Goal: Task Accomplishment & Management: Use online tool/utility

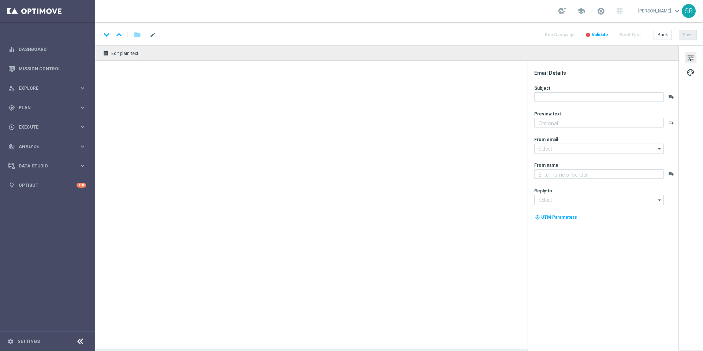
type textarea "Jackpot de R$25 milhões + prêmios fixos para quem acerta 2 ou 3 números"
type textarea "Lottoland"
type input "mail@crm.lottoland.bet.br"
type input "contato@lottoland.bet.br"
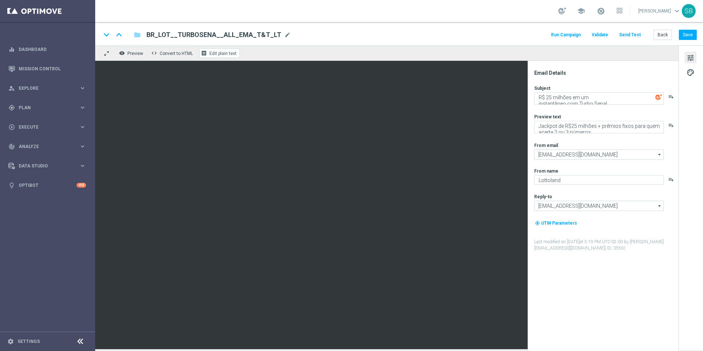
click at [219, 54] on span "Edit plain text" at bounding box center [223, 53] width 27 height 5
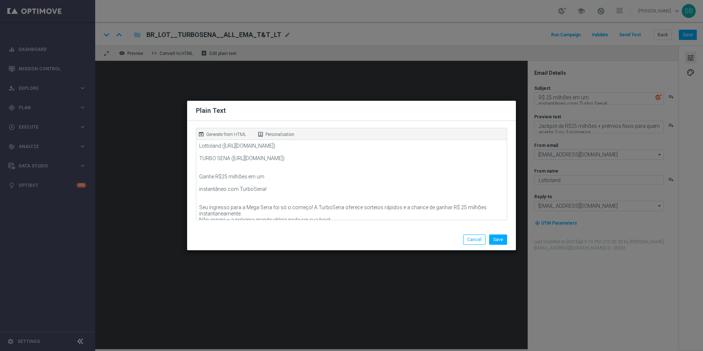
click at [492, 77] on modal-container "Plain Text open_in_browser Generate from HTML portrait Personalization Lottolan…" at bounding box center [351, 175] width 703 height 351
click at [479, 237] on button "Cancel" at bounding box center [474, 239] width 22 height 10
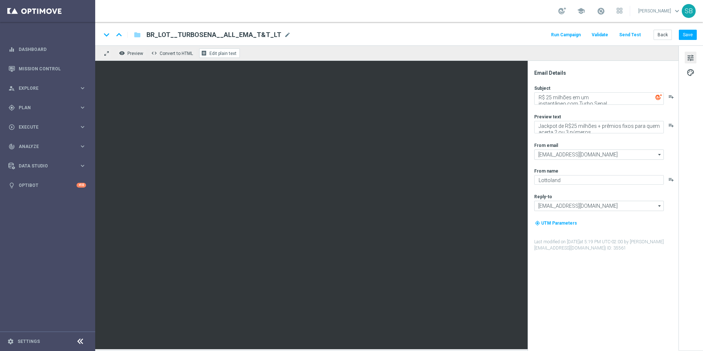
click at [221, 55] on span "Edit plain text" at bounding box center [223, 53] width 27 height 5
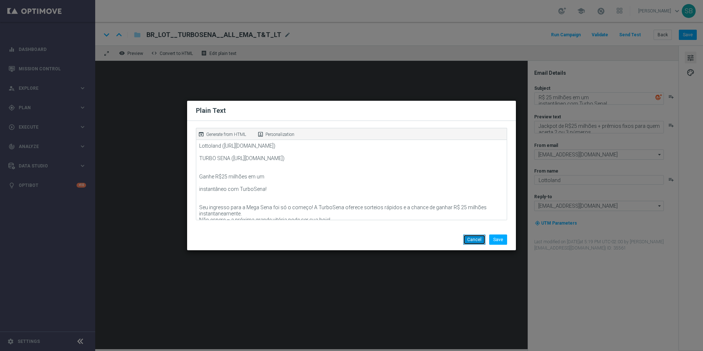
click at [477, 238] on button "Cancel" at bounding box center [474, 239] width 22 height 10
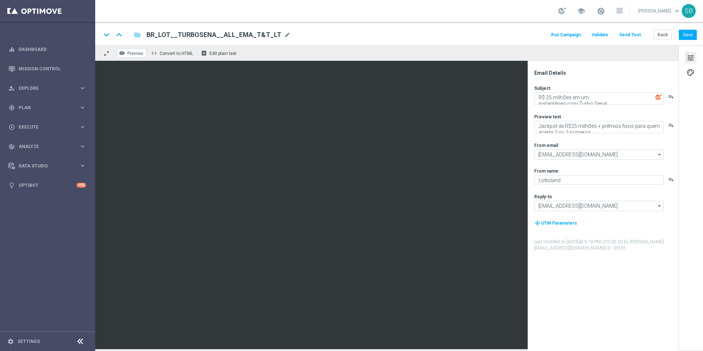
click at [132, 55] on span "Preview" at bounding box center [135, 53] width 16 height 5
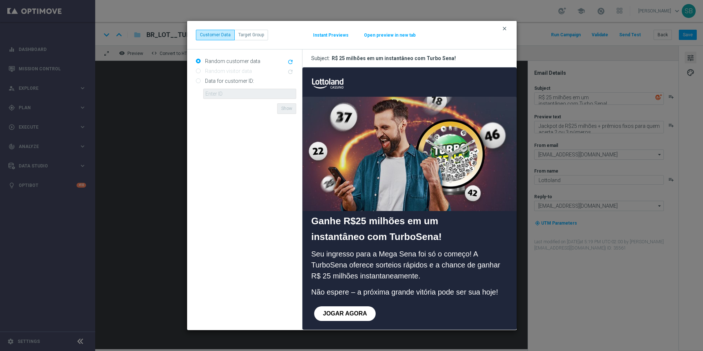
click at [506, 29] on icon "clear" at bounding box center [505, 29] width 6 height 6
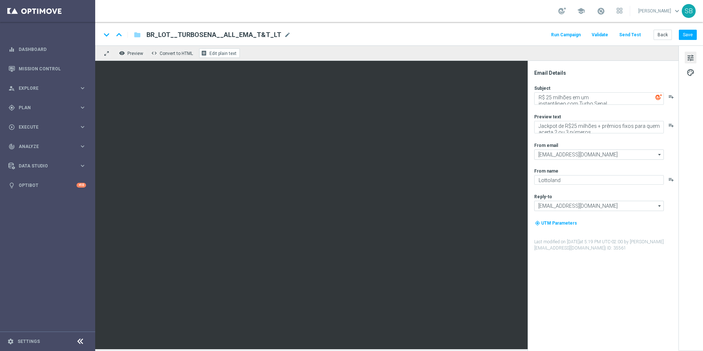
click at [223, 55] on span "Edit plain text" at bounding box center [223, 53] width 27 height 5
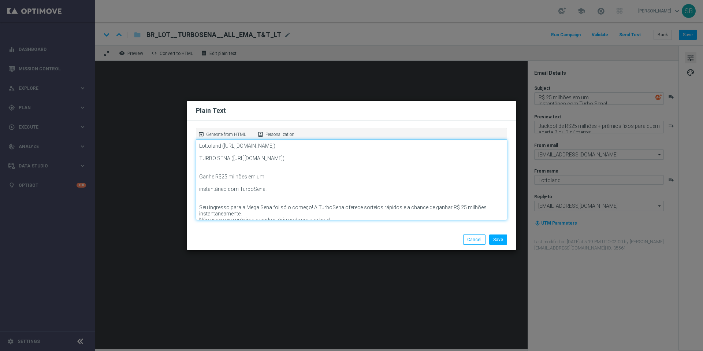
drag, startPoint x: 233, startPoint y: 160, endPoint x: 465, endPoint y: 165, distance: 232.0
click at [465, 165] on textarea "Lottoland (https://www.lottoland.com/) TURBO SENA (https://www.lottoland.bet.br…" at bounding box center [351, 180] width 311 height 81
paste textarea "https://www.lottoland.bet.br/turbo-loterias?lottolapid=crm_email_br&utm_medium=…"
click at [439, 195] on textarea "Lottoland (https://www.lottoland.com/) TURBO SENA (https://www.lottoland.bet.br…" at bounding box center [351, 180] width 311 height 81
click at [470, 167] on textarea "Lottoland (https://www.lottoland.com/) TURBO SENA (https://www.lottoland.bet.br…" at bounding box center [351, 180] width 311 height 81
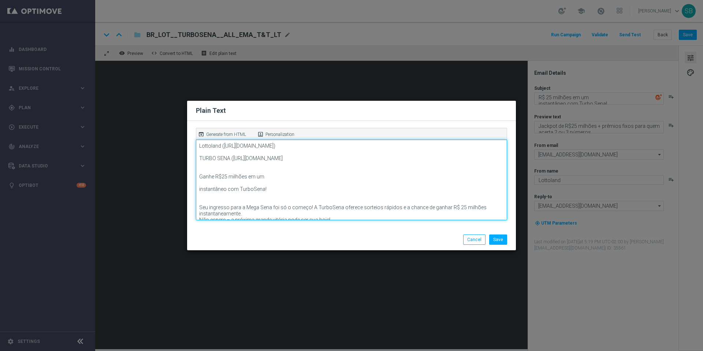
click at [466, 167] on textarea "Lottoland (https://www.lottoland.com/) TURBO SENA (https://www.lottoland.bet.br…" at bounding box center [351, 180] width 311 height 81
click at [425, 193] on textarea "Lottoland (https://www.lottoland.com/) TURBO SENA (https://www.lottoland.bet.br…" at bounding box center [351, 180] width 311 height 81
type textarea "Lottoland (https://www.lottoland.com/) TURBO SENA (https://www.lottoland.bet.br…"
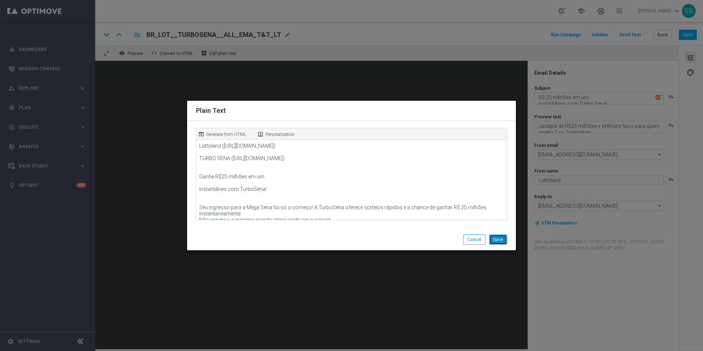
click at [504, 242] on button "Save" at bounding box center [498, 239] width 18 height 10
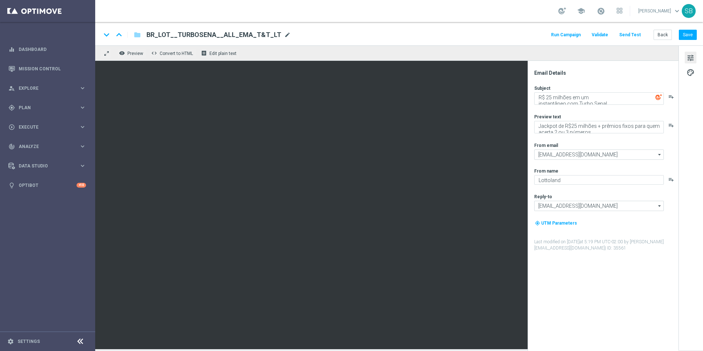
click at [284, 36] on span "mode_edit" at bounding box center [287, 35] width 7 height 7
click at [341, 30] on div "keyboard_arrow_down keyboard_arrow_up folder BR_LOT__TURBOSENA__ALL_EMA_T&T_LT …" at bounding box center [399, 35] width 596 height 10
click at [139, 36] on icon "folder" at bounding box center [137, 34] width 7 height 9
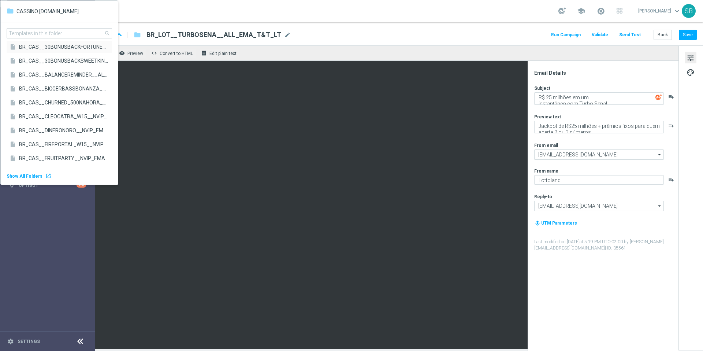
scroll to position [159, 0]
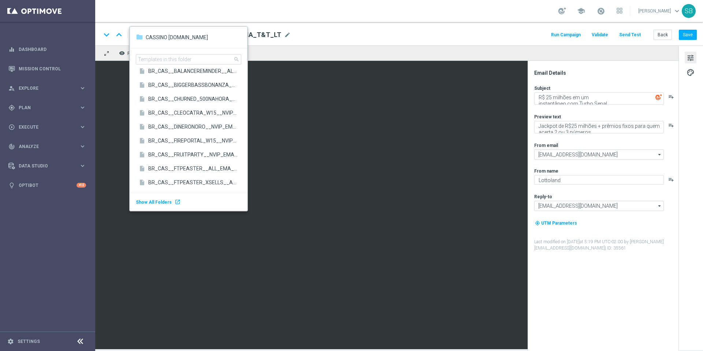
click at [303, 12] on div "school Stephen Bramley keyboard_arrow_down SB" at bounding box center [399, 11] width 608 height 22
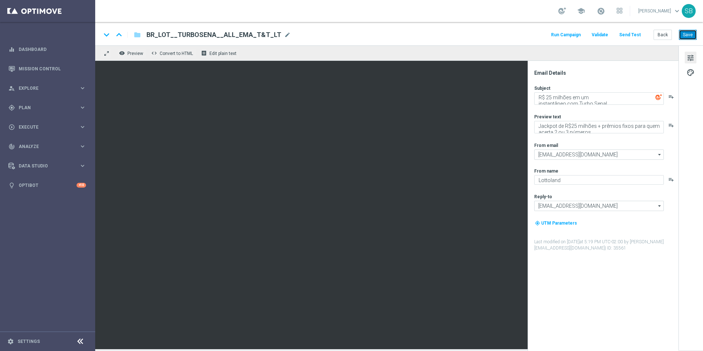
click at [688, 33] on button "Save" at bounding box center [688, 35] width 18 height 10
click at [666, 35] on button "Back" at bounding box center [663, 35] width 18 height 10
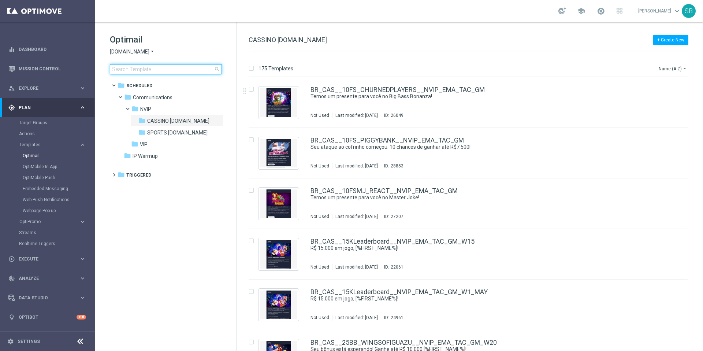
click at [145, 71] on input at bounding box center [166, 69] width 112 height 10
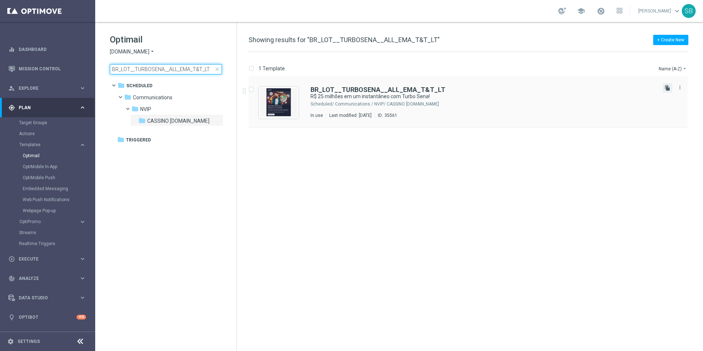
type input "BR_LOT__TURBOSENA__ALL_EMA_T&T_LT"
click at [668, 88] on icon "file_copy" at bounding box center [668, 88] width 6 height 6
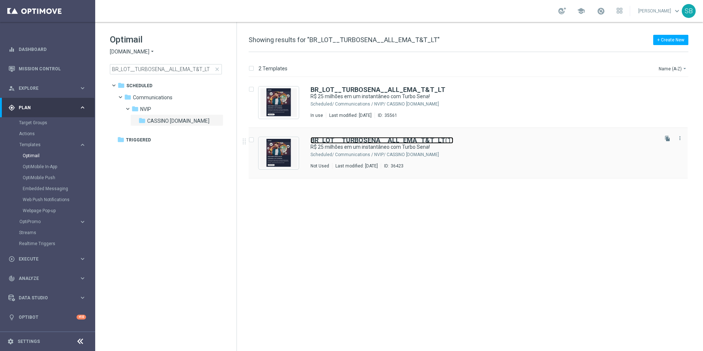
click at [388, 140] on b "BR_LOT__TURBOSENA__ALL_EMA_T&T_LT" at bounding box center [378, 140] width 135 height 8
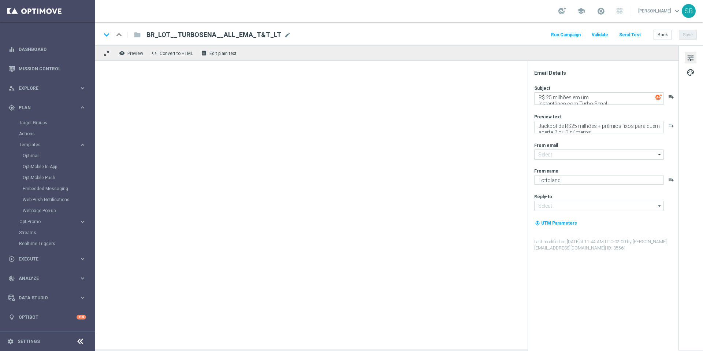
type input "mail@crm.lottoland.bet.br"
type input "contato@lottoland.bet.br"
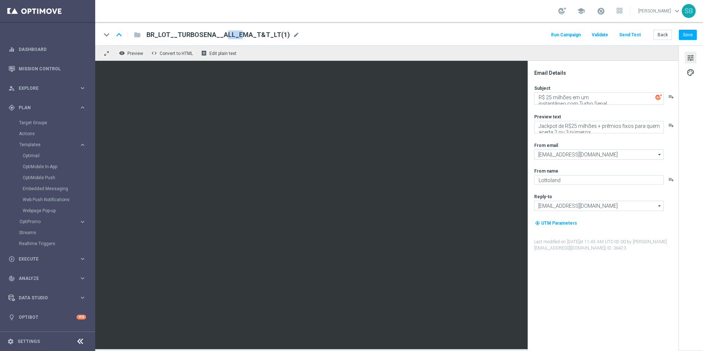
drag, startPoint x: 198, startPoint y: 34, endPoint x: 212, endPoint y: 39, distance: 14.4
click at [212, 38] on span "BR_LOT__TURBOSENA__ALL_EMA_T&T_LT(1)" at bounding box center [219, 34] width 144 height 9
drag, startPoint x: 201, startPoint y: 36, endPoint x: 189, endPoint y: 37, distance: 11.4
click at [189, 37] on input "BR_LOT__TURBOSENA__ALL_EMA_T&T_LT(1)" at bounding box center [238, 35] width 182 height 10
drag, startPoint x: 250, startPoint y: 36, endPoint x: 263, endPoint y: 36, distance: 12.8
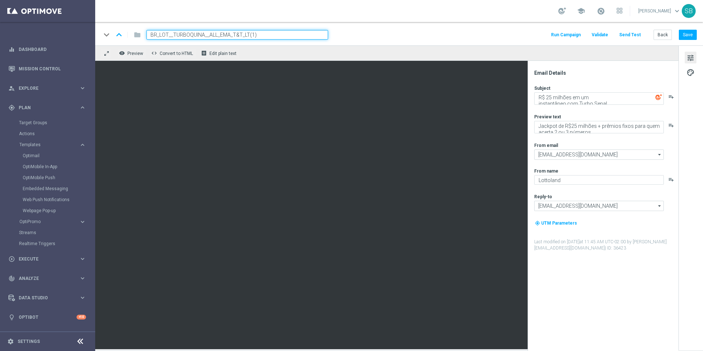
click at [263, 36] on input "BR_LOT__TURBOQUINA__ALL_EMA_T&T_LT(1)" at bounding box center [238, 35] width 182 height 10
type input "BR_LOT__TURBOQUINA__ALL_EMA_T&T_LT"
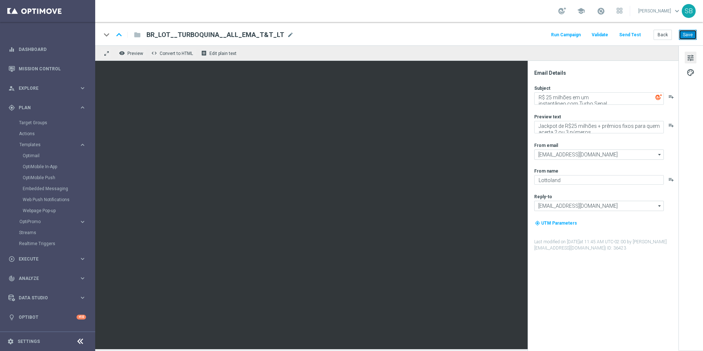
click at [688, 34] on button "Save" at bounding box center [688, 35] width 18 height 10
click at [231, 54] on span "Edit plain text" at bounding box center [223, 53] width 27 height 5
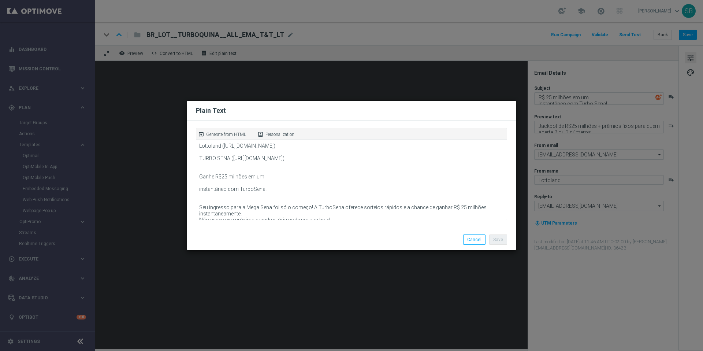
click at [465, 71] on modal-container "Plain Text open_in_browser Generate from HTML portrait Personalization Lottolan…" at bounding box center [351, 175] width 703 height 351
click at [480, 240] on button "Cancel" at bounding box center [474, 239] width 22 height 10
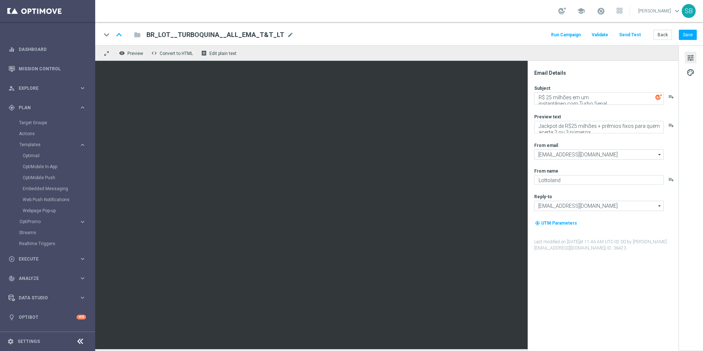
click at [468, 32] on div "keyboard_arrow_down keyboard_arrow_up folder BR_LOT__TURBOQUINA__ALL_EMA_T&T_LT…" at bounding box center [399, 35] width 596 height 10
click at [221, 54] on span "Edit plain text" at bounding box center [223, 53] width 27 height 5
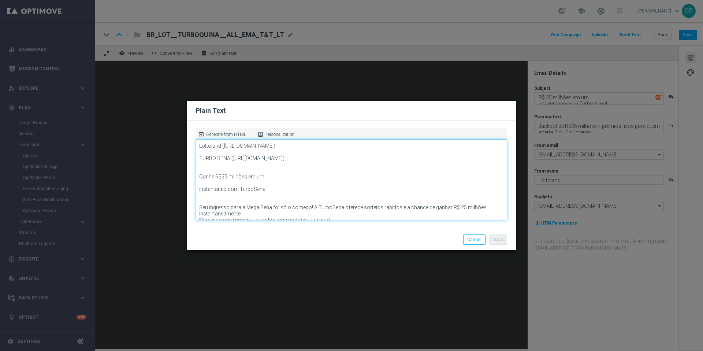
drag, startPoint x: 218, startPoint y: 159, endPoint x: 230, endPoint y: 161, distance: 12.2
click at [229, 159] on textarea "Lottoland (https://www.lottoland.com/) TURBO SENA (https://www.lottoland.bet.br…" at bounding box center [351, 180] width 311 height 81
drag, startPoint x: 235, startPoint y: 160, endPoint x: 465, endPoint y: 166, distance: 229.4
click at [465, 166] on textarea "Lottoland (https://www.lottoland.com/) TURBO QUINA (https://www.lottoland.bet.b…" at bounding box center [351, 180] width 311 height 81
paste textarea "https://www.lottoland.bet.br/turbo-loterias?lottolapid=crm_rtm_br&utm_medium=rt…"
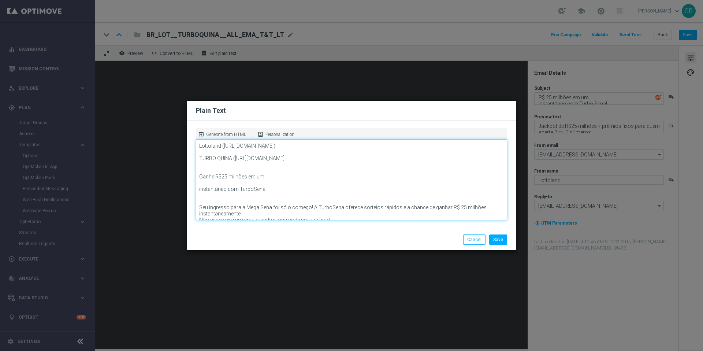
click at [297, 188] on textarea "Lottoland (https://www.lottoland.com/) TURBO QUINA (https://www.lottoland.bet.b…" at bounding box center [351, 180] width 311 height 81
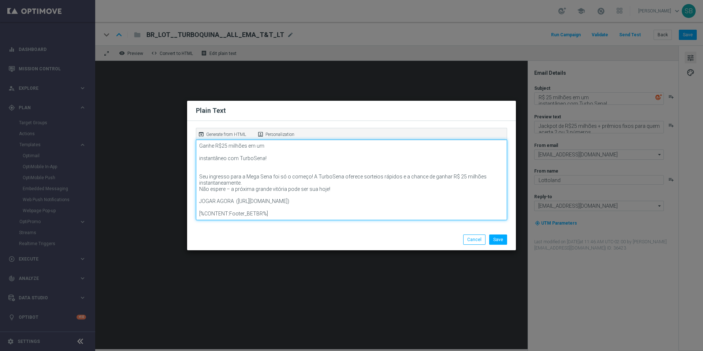
scroll to position [43, 0]
type textarea "Lottoland (https://www.lottoland.com/) TURBO QUINA (https://www.lottoland.bet.b…"
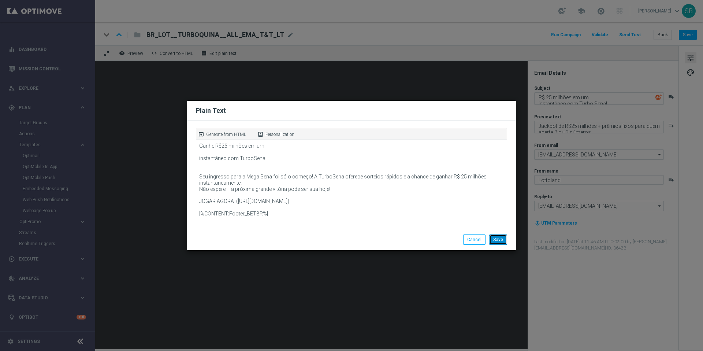
click at [503, 243] on button "Save" at bounding box center [498, 239] width 18 height 10
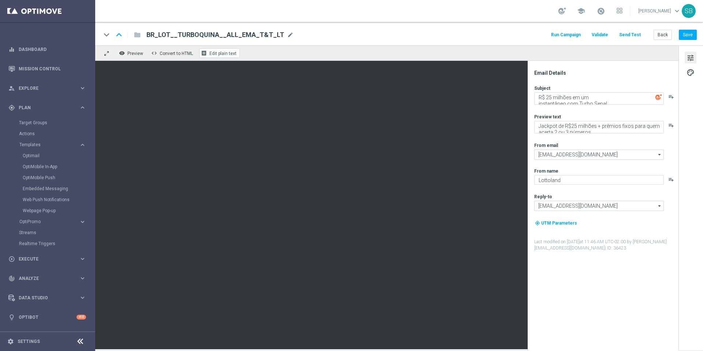
click at [218, 54] on span "Edit plain text" at bounding box center [223, 53] width 27 height 5
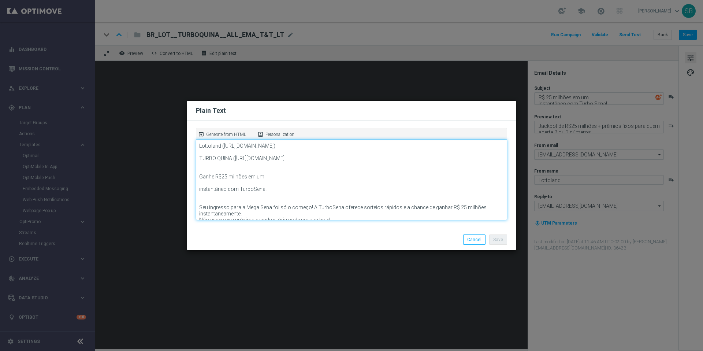
drag, startPoint x: 236, startPoint y: 160, endPoint x: 246, endPoint y: 162, distance: 9.8
click at [246, 162] on textarea "Lottoland (https://www.lottoland.com/) TURBO QUINA (https://www.lottoland.bet.b…" at bounding box center [351, 180] width 311 height 81
click at [236, 160] on textarea "Lottoland (https://www.lottoland.com/) TURBO QUINA (https://www.lottoland.bet.b…" at bounding box center [351, 180] width 311 height 81
drag, startPoint x: 236, startPoint y: 160, endPoint x: 452, endPoint y: 166, distance: 216.2
click at [452, 166] on textarea "Lottoland (https://www.lottoland.com/) TURBO QUINA (https://www.lottoland.bet.b…" at bounding box center [351, 180] width 311 height 81
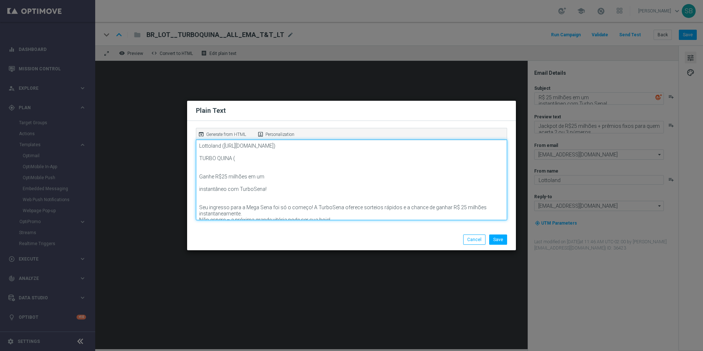
paste textarea "https://www.lottoland.bet.br/cassino/turbo-quina/jogar?lottolapid=crm_rtm_br&ut…"
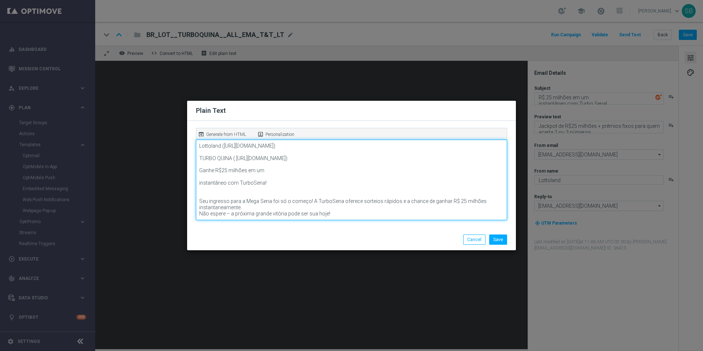
click at [334, 188] on textarea "Lottoland (https://www.lottoland.com/) TURBO QUINA ( https://www.lottoland.bet.…" at bounding box center [351, 180] width 311 height 81
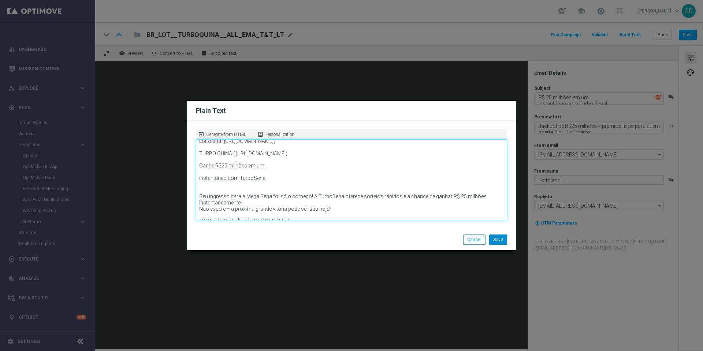
type textarea "Lottoland (https://www.lottoland.com/) TURBO QUINA ( https://www.lottoland.bet.…"
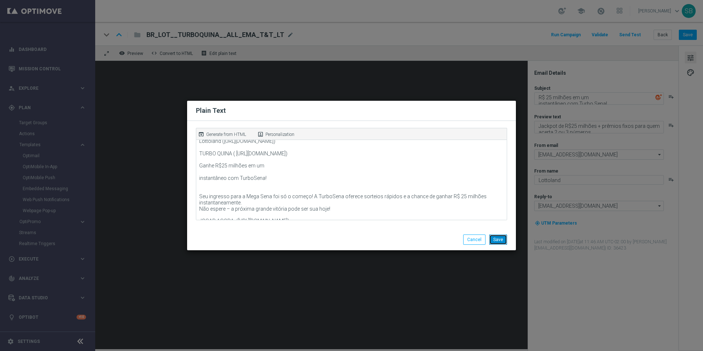
click at [501, 242] on button "Save" at bounding box center [498, 239] width 18 height 10
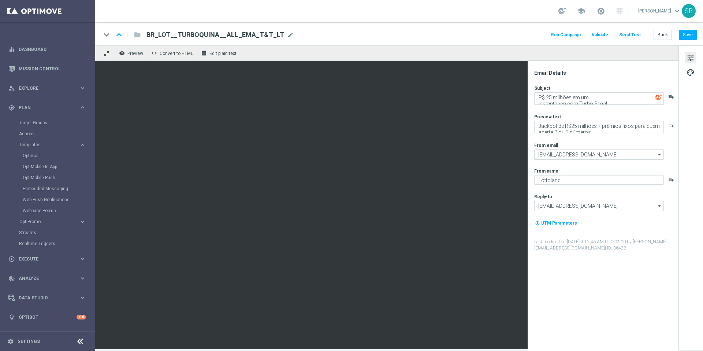
click at [689, 204] on div "tune palette" at bounding box center [691, 197] width 25 height 305
click at [662, 36] on button "Back" at bounding box center [663, 35] width 18 height 10
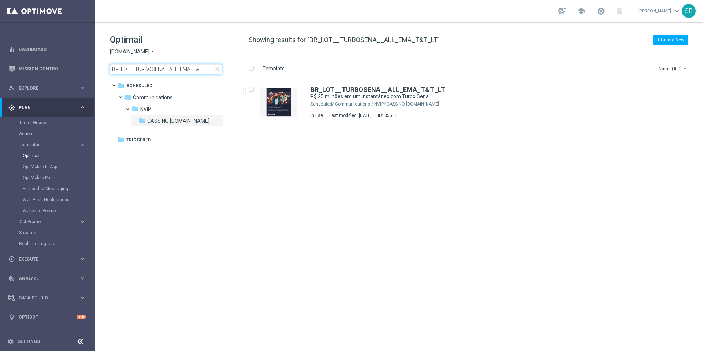
drag, startPoint x: 210, startPoint y: 71, endPoint x: 107, endPoint y: 70, distance: 103.0
click at [107, 70] on div "Optimail Lottoland.bet.br arrow_drop_down × Lottoland.bet.br BR_LOT__TURBOSENA_…" at bounding box center [165, 72] width 141 height 101
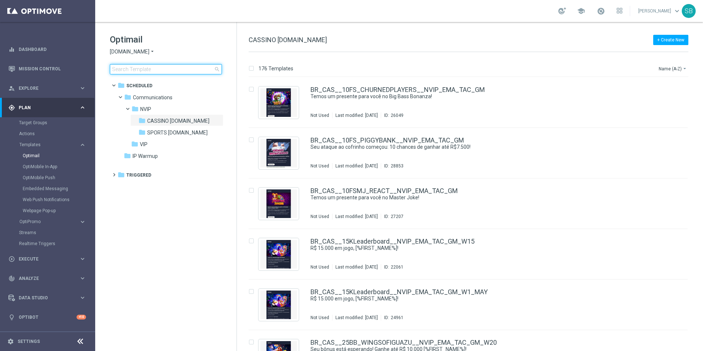
type input "BR_LOT__TURBOSENA__ALL_EMA_T&T_LT"
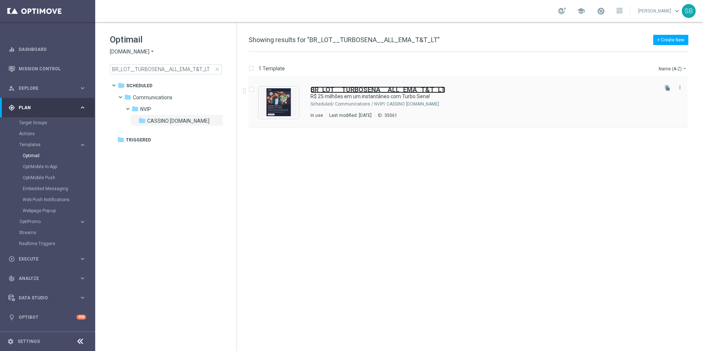
click at [351, 90] on b "BR_LOT__TURBOSENA__ALL_EMA_T&T_LT" at bounding box center [378, 90] width 135 height 8
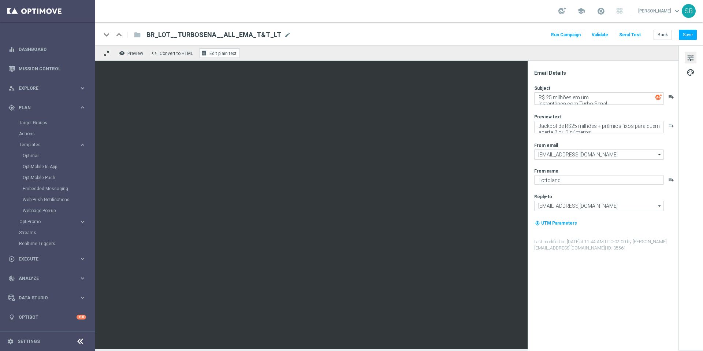
click at [224, 53] on span "Edit plain text" at bounding box center [223, 53] width 27 height 5
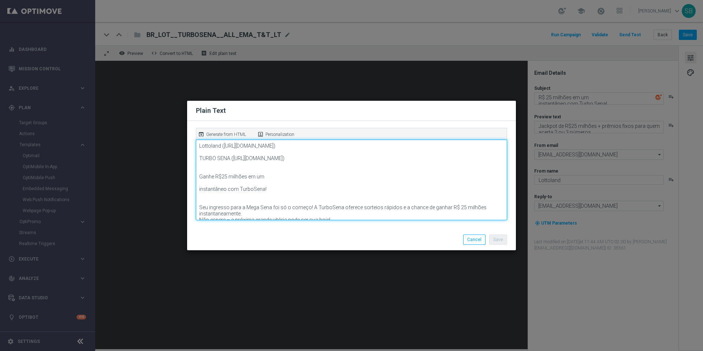
drag, startPoint x: 233, startPoint y: 159, endPoint x: 466, endPoint y: 166, distance: 232.4
click at [466, 166] on textarea "Lottoland (https://www.lottoland.com/) TURBO SENA (https://www.lottoland.bet.br…" at bounding box center [351, 180] width 311 height 81
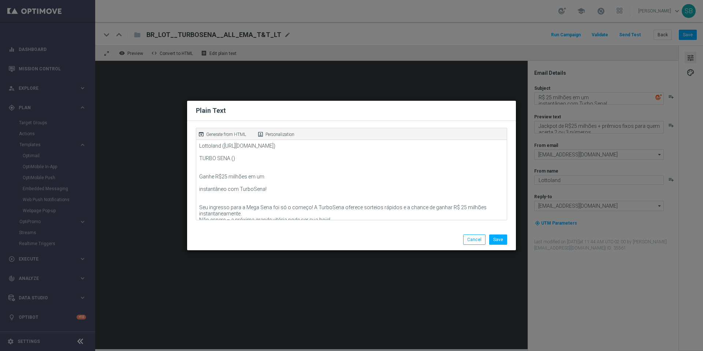
click at [476, 80] on modal-container "Plain Text open_in_browser Generate from HTML portrait Personalization Lottolan…" at bounding box center [351, 175] width 703 height 351
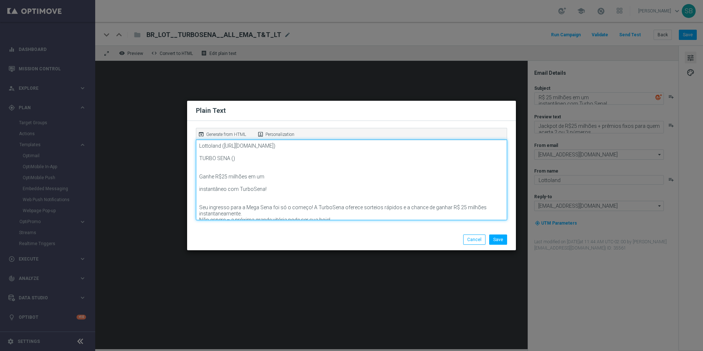
click at [232, 160] on textarea "Lottoland (https://www.lottoland.com/) TURBO SENA () Ganhe R$25 milhões em um i…" at bounding box center [351, 180] width 311 height 81
paste textarea "https://www.lottoland.bet.br/cassino/turbo-sena/jogar?lottolapid=crm_rtm_br&utm…"
click at [345, 198] on textarea "Lottoland (https://www.lottoland.com/) TURBO SENA (https://www.lottoland.bet.br…" at bounding box center [351, 180] width 311 height 81
type textarea "Lottoland (https://www.lottoland.com/) TURBO SENA (https://www.lottoland.bet.br…"
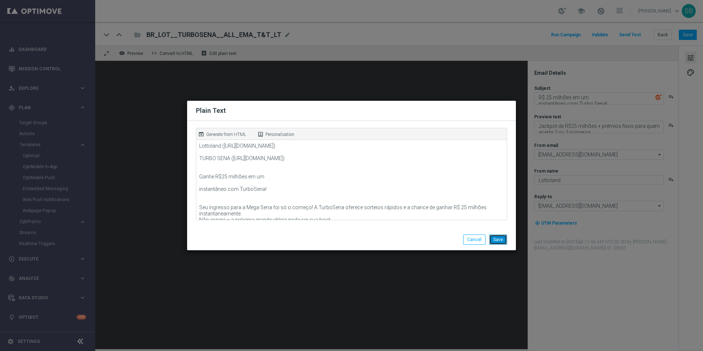
click at [503, 240] on button "Save" at bounding box center [498, 239] width 18 height 10
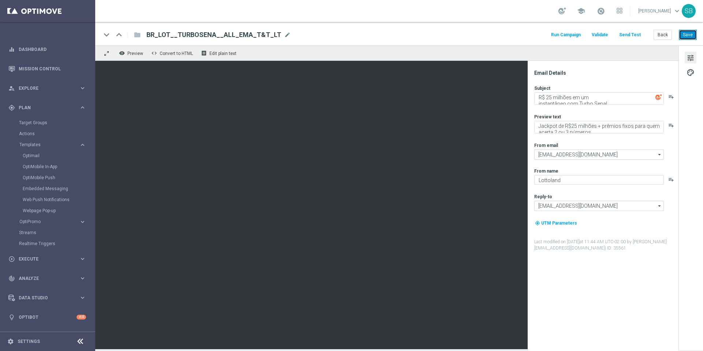
click at [694, 38] on button "Save" at bounding box center [688, 35] width 18 height 10
click at [668, 36] on button "Back" at bounding box center [663, 35] width 18 height 10
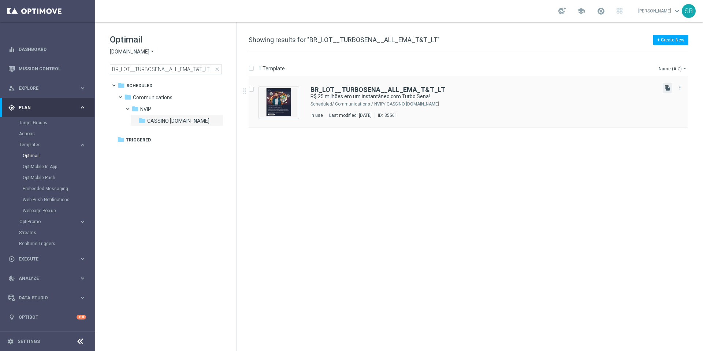
click at [669, 90] on icon "file_copy" at bounding box center [668, 88] width 6 height 6
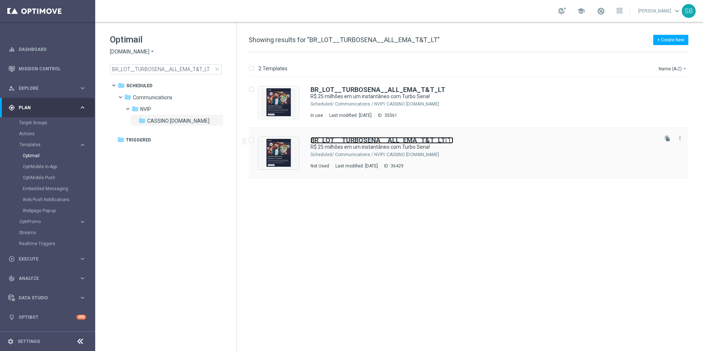
click at [404, 140] on b "BR_LOT__TURBOSENA__ALL_EMA_T&T_LT" at bounding box center [378, 140] width 135 height 8
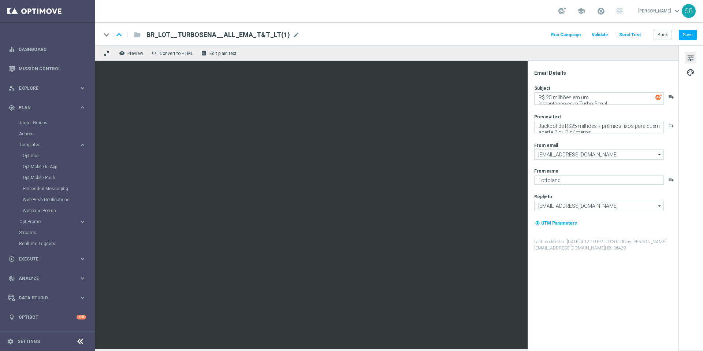
drag, startPoint x: 199, startPoint y: 33, endPoint x: 205, endPoint y: 34, distance: 5.9
click at [205, 34] on span "BR_LOT__TURBOSENA__ALL_EMA_T&T_LT(1)" at bounding box center [219, 34] width 144 height 9
drag, startPoint x: 190, startPoint y: 35, endPoint x: 201, endPoint y: 37, distance: 11.1
click at [201, 37] on input "BR_LOT__TURBOSENA__ALL_EMA_T&T_LT(1)" at bounding box center [238, 35] width 182 height 10
drag, startPoint x: 259, startPoint y: 36, endPoint x: 247, endPoint y: 36, distance: 11.7
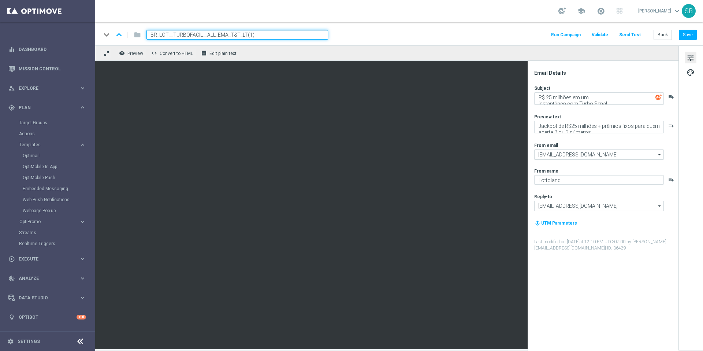
click at [247, 36] on input "BR_LOT__TURBOFACIL__ALL_EMA_T&T_LT(1)" at bounding box center [238, 35] width 182 height 10
type input "BR_LOT__TURBOFACIL__ALL_EMA_T&T_LT"
click at [352, 39] on div "keyboard_arrow_down keyboard_arrow_up folder BR_LOT__TURBOFACIL__ALL_EMA_T&T_LT…" at bounding box center [399, 35] width 596 height 10
click at [691, 38] on button "Save" at bounding box center [688, 35] width 18 height 10
click at [224, 56] on button "receipt Edit plain text" at bounding box center [219, 53] width 41 height 10
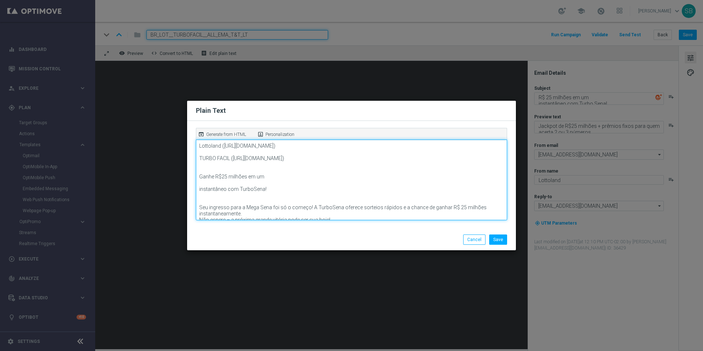
click at [300, 195] on textarea "Lottoland (https://www.lottoland.com/) TURBO FACIL (https://www.lottoland.bet.b…" at bounding box center [351, 180] width 311 height 81
drag, startPoint x: 234, startPoint y: 159, endPoint x: 452, endPoint y: 167, distance: 218.8
click at [452, 167] on textarea "Lottoland (https://www.lottoland.com/) TURBO FACIL (https://www.lottoland.bet.b…" at bounding box center [351, 180] width 311 height 81
click at [348, 172] on textarea "Lottoland (https://www.lottoland.com/) TURBO FACIL () Ganhe R$25 milhões em um …" at bounding box center [351, 180] width 311 height 81
type textarea "Lottoland (https://www.lottoland.com/) TURBO FACIL () Ganhe R$25 milhões em um …"
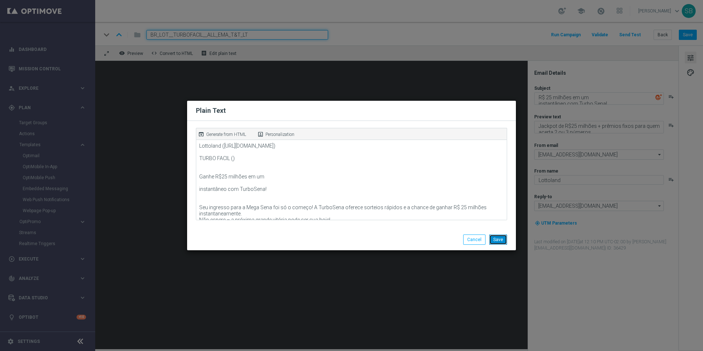
click at [505, 240] on button "Save" at bounding box center [498, 239] width 18 height 10
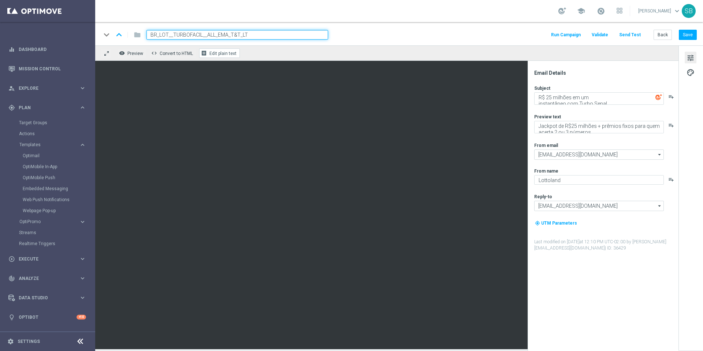
click at [229, 53] on span "Edit plain text" at bounding box center [223, 53] width 27 height 5
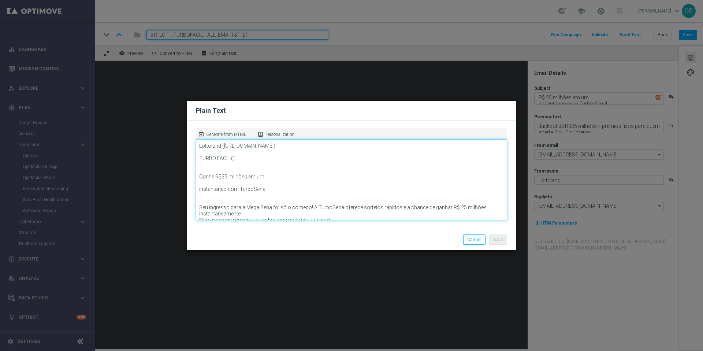
click at [233, 160] on textarea "Lottoland (https://www.lottoland.com/) TURBO FACIL () Ganhe R$25 milhões em um …" at bounding box center [351, 180] width 311 height 81
paste textarea "https://www.lottoland.bet.br/cassino/turbo-facil/jogar?lottolapid=crm_rtm_br&ut…"
click at [456, 166] on textarea "Lottoland (https://www.lottoland.com/) TURBO FACIL (https://www.lottoland.bet.b…" at bounding box center [351, 180] width 311 height 81
click at [451, 166] on textarea "Lottoland (https://www.lottoland.com/) TURBO FACIL (https://www.lottoland.bet.b…" at bounding box center [351, 180] width 311 height 81
click at [450, 166] on textarea "Lottoland (https://www.lottoland.com/) TURBO FACIL (https://www.lottoland.bet.b…" at bounding box center [351, 180] width 311 height 81
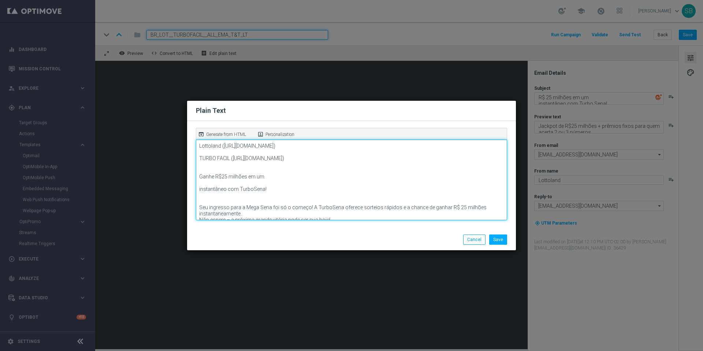
click at [402, 183] on textarea "Lottoland (https://www.lottoland.com/) TURBO FACIL (https://www.lottoland.bet.b…" at bounding box center [351, 180] width 311 height 81
type textarea "Lottoland (https://www.lottoland.com/) TURBO FACIL (https://www.lottoland.bet.b…"
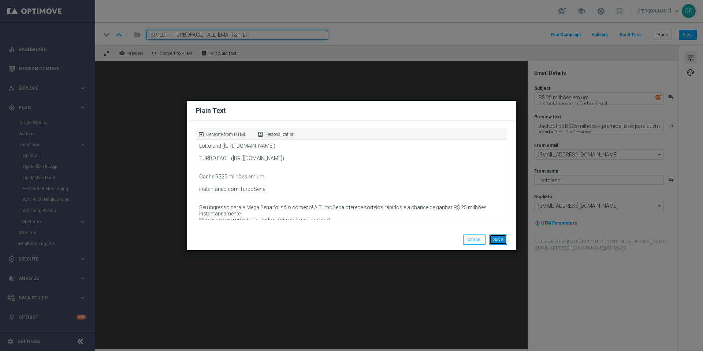
click at [497, 242] on button "Save" at bounding box center [498, 239] width 18 height 10
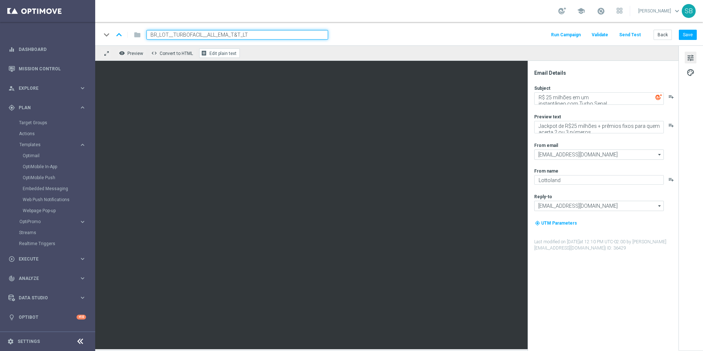
click at [223, 53] on span "Edit plain text" at bounding box center [223, 53] width 27 height 5
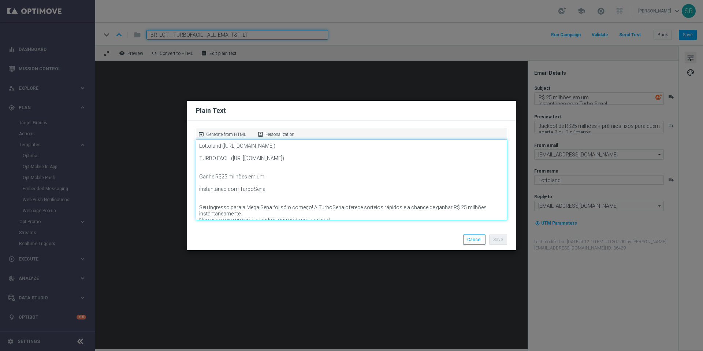
drag, startPoint x: 253, startPoint y: 196, endPoint x: 262, endPoint y: 197, distance: 8.8
click at [262, 197] on textarea "Lottoland (https://www.lottoland.com/) TURBO FACIL (https://www.lottoland.bet.b…" at bounding box center [351, 180] width 311 height 81
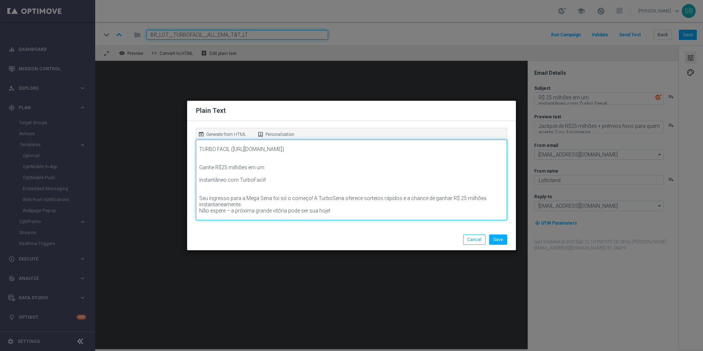
scroll to position [15, 0]
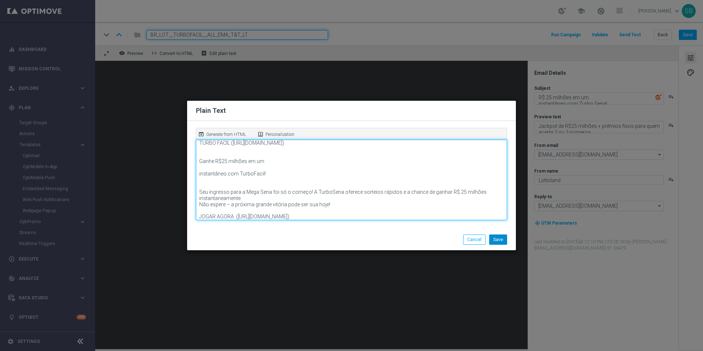
type textarea "Lottoland (https://www.lottoland.com/) TURBO FACIL (https://www.lottoland.bet.b…"
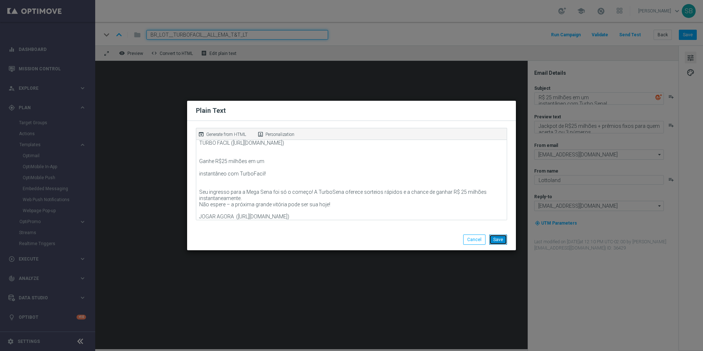
click at [494, 238] on button "Save" at bounding box center [498, 239] width 18 height 10
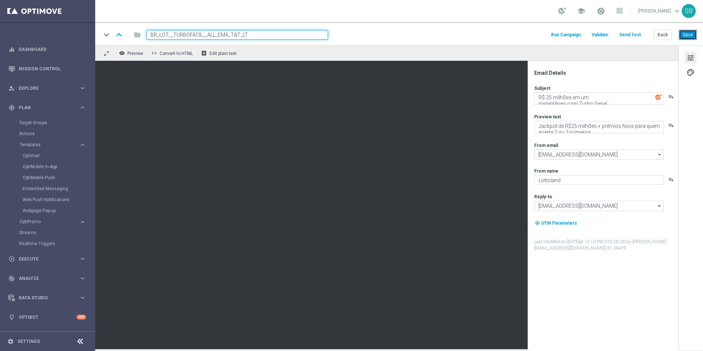
click at [691, 32] on button "Save" at bounding box center [688, 35] width 18 height 10
click at [227, 56] on button "receipt Edit plain text" at bounding box center [219, 53] width 41 height 10
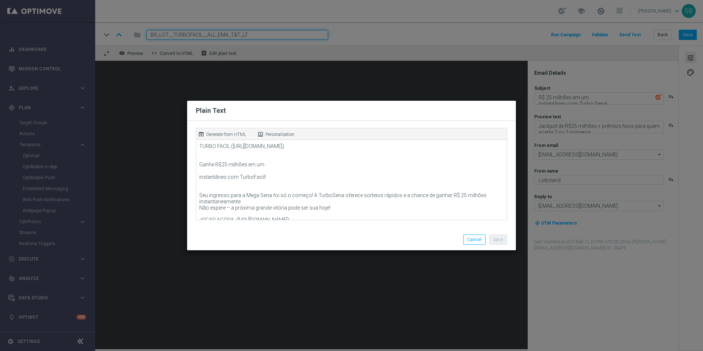
scroll to position [0, 0]
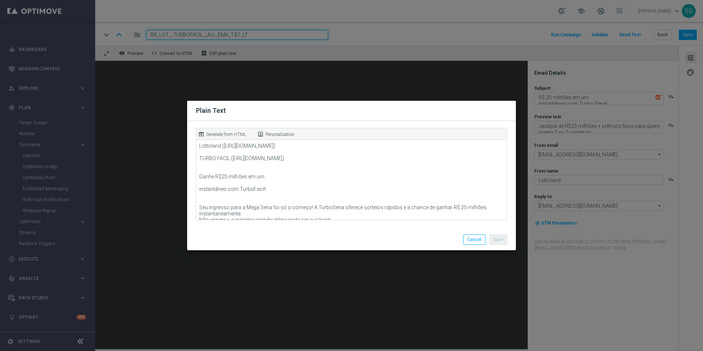
click at [489, 80] on modal-container "Plain Text open_in_browser Generate from HTML portrait Personalization Lottolan…" at bounding box center [351, 175] width 703 height 351
click at [476, 237] on button "Cancel" at bounding box center [474, 239] width 22 height 10
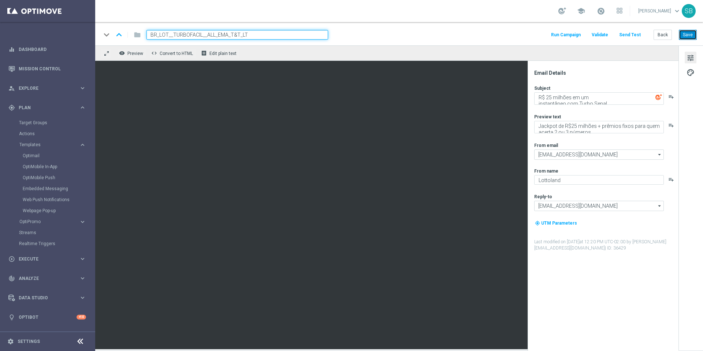
click at [689, 32] on button "Save" at bounding box center [688, 35] width 18 height 10
click at [667, 35] on button "Back" at bounding box center [663, 35] width 18 height 10
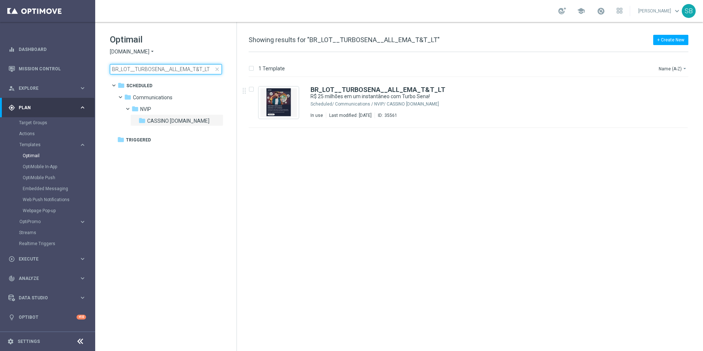
drag, startPoint x: 152, startPoint y: 70, endPoint x: 164, endPoint y: 71, distance: 11.9
click at [164, 71] on input "BR_LOT__TURBOSENA__ALL_EMA_T&T_LT" at bounding box center [166, 69] width 112 height 10
drag, startPoint x: 164, startPoint y: 70, endPoint x: 152, endPoint y: 70, distance: 12.5
click at [152, 70] on input "BR_LOT__TURBOSENA__ALL_EMA_T&T_LT" at bounding box center [166, 69] width 112 height 10
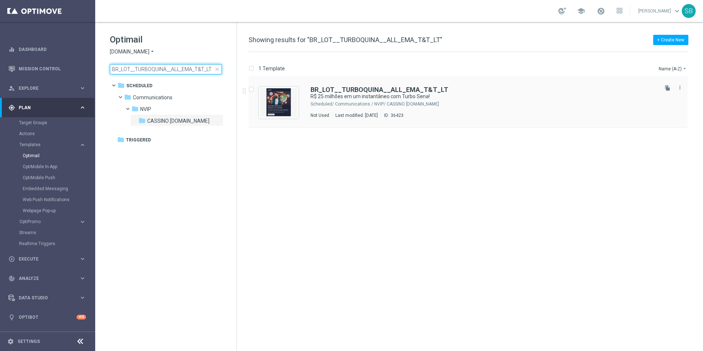
type input "BR_LOT__TURBOQUINA__ALL_EMA_T&T_LT"
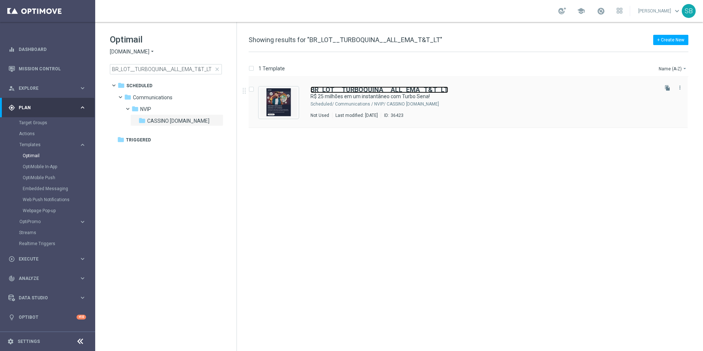
click at [346, 91] on b "BR_LOT__TURBOQUINA__ALL_EMA_T&T_LT" at bounding box center [380, 90] width 138 height 8
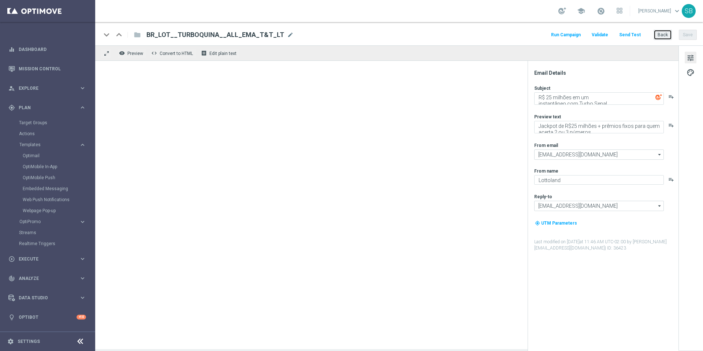
click at [663, 35] on button "Back" at bounding box center [663, 35] width 18 height 10
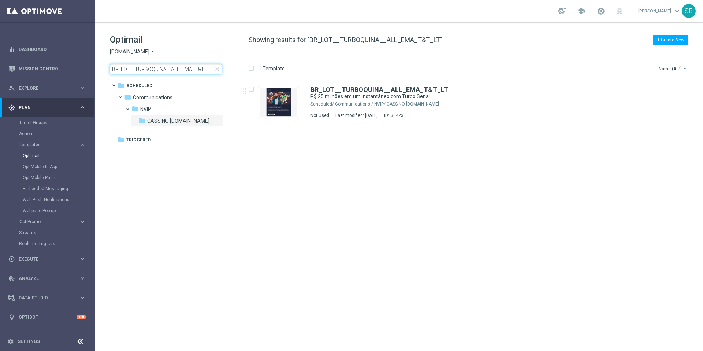
click at [212, 71] on input "BR_LOT__TURBOQUINA__ALL_EMA_T&T_LT" at bounding box center [166, 69] width 112 height 10
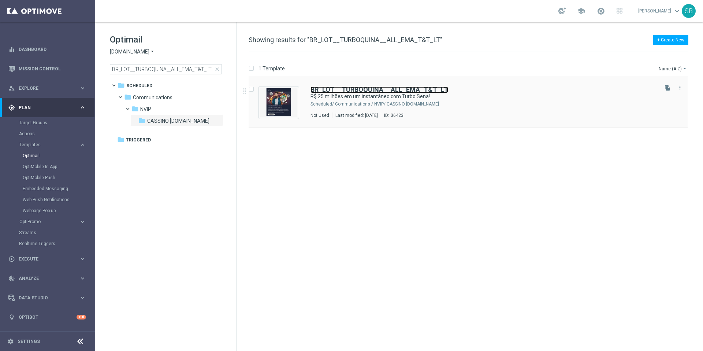
click at [349, 91] on b "BR_LOT__TURBOQUINA__ALL_EMA_T&T_LT" at bounding box center [380, 90] width 138 height 8
